Goal: Find specific page/section: Find specific page/section

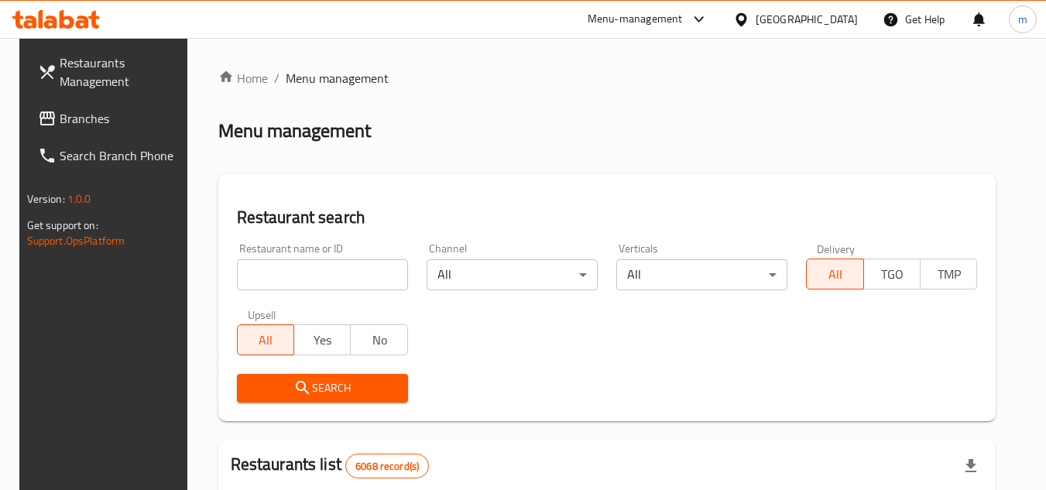
click at [857, 21] on div "[GEOGRAPHIC_DATA]" at bounding box center [806, 19] width 102 height 17
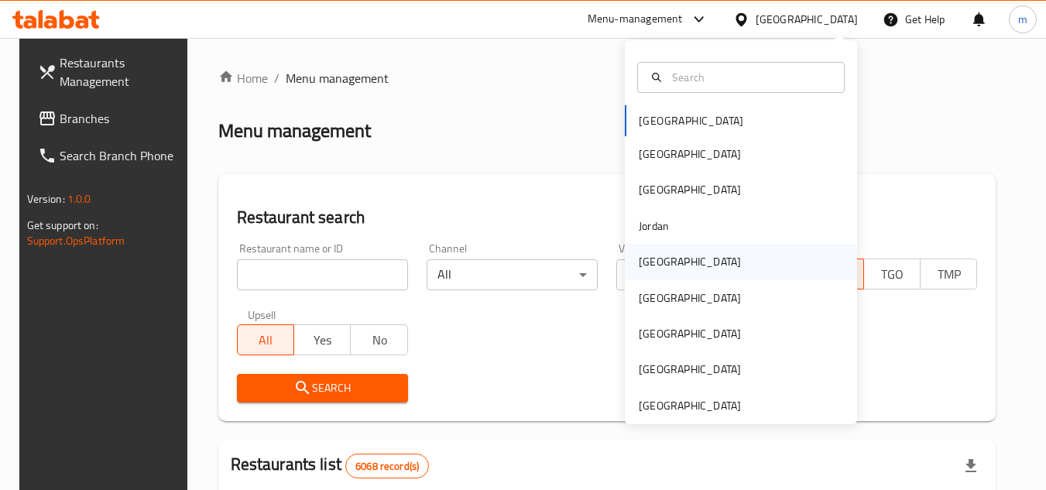
click at [680, 251] on div "[GEOGRAPHIC_DATA]" at bounding box center [741, 262] width 232 height 36
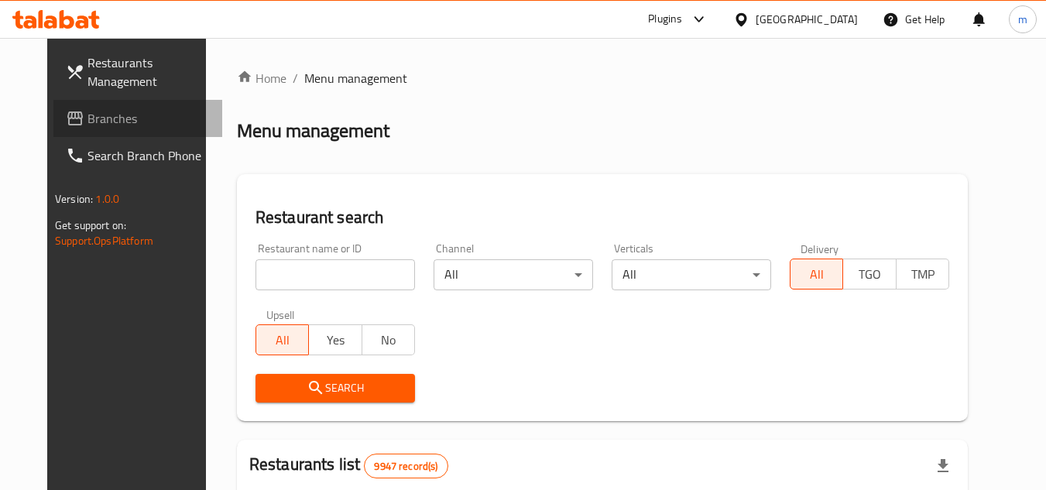
click at [119, 128] on link "Branches" at bounding box center [137, 118] width 169 height 37
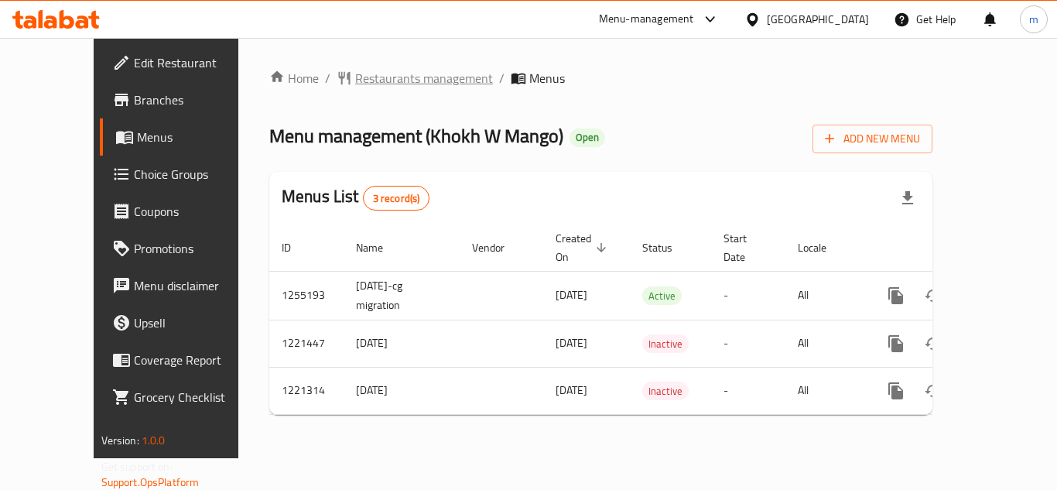
click at [374, 85] on span "Restaurants management" at bounding box center [424, 78] width 138 height 19
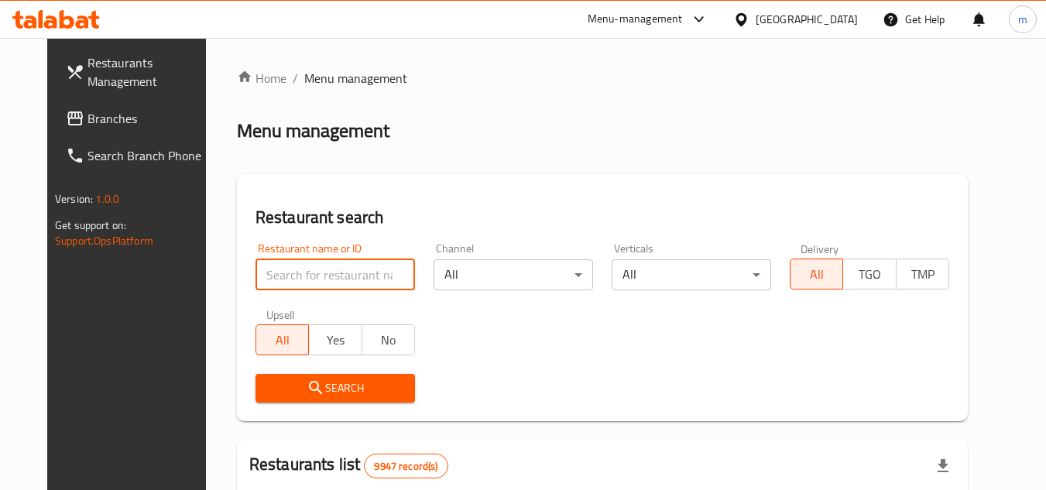
click at [296, 267] on input "search" at bounding box center [334, 274] width 159 height 31
paste input "23507"
type input "23507"
click at [306, 392] on span "Search" at bounding box center [335, 387] width 135 height 19
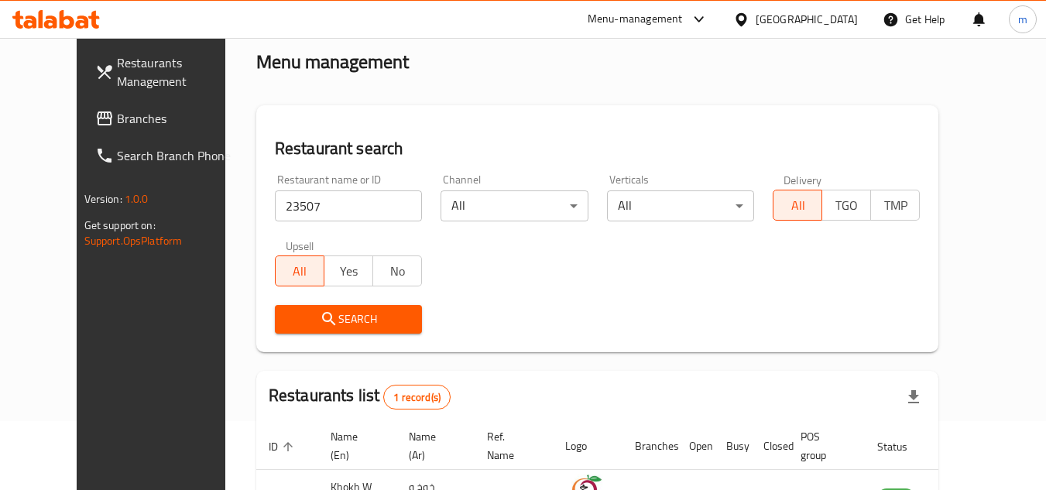
scroll to position [187, 0]
